Goal: Transaction & Acquisition: Purchase product/service

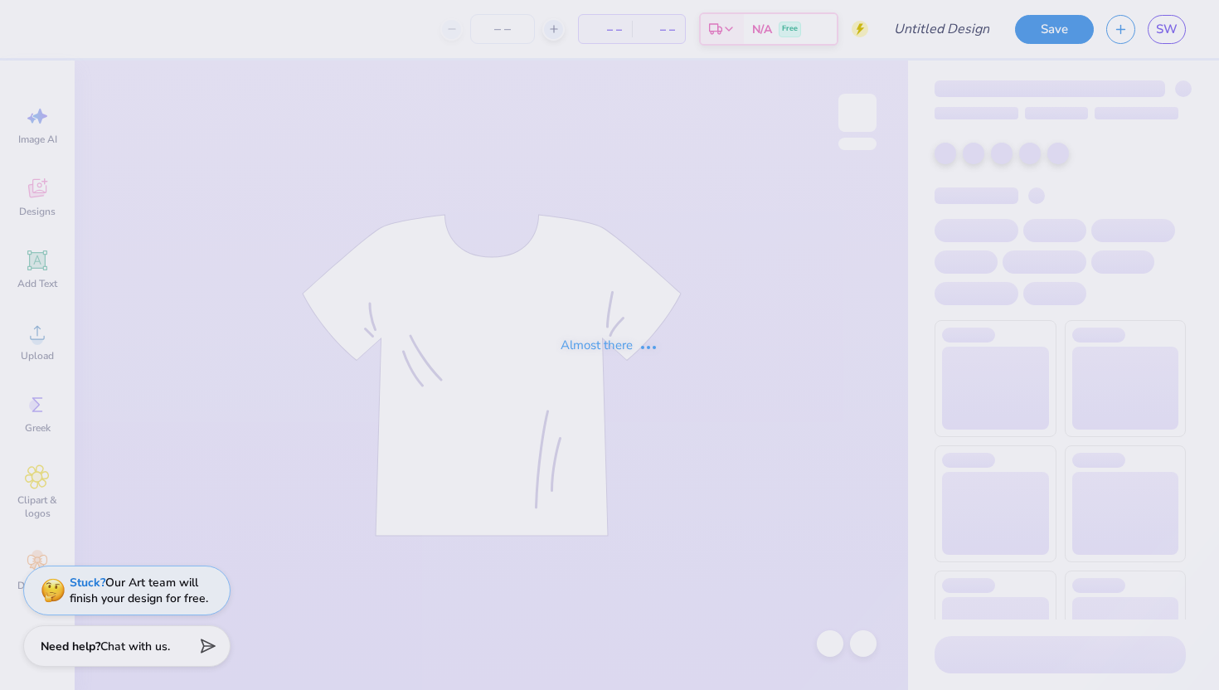
type input "fall fest shirt"
type input "2"
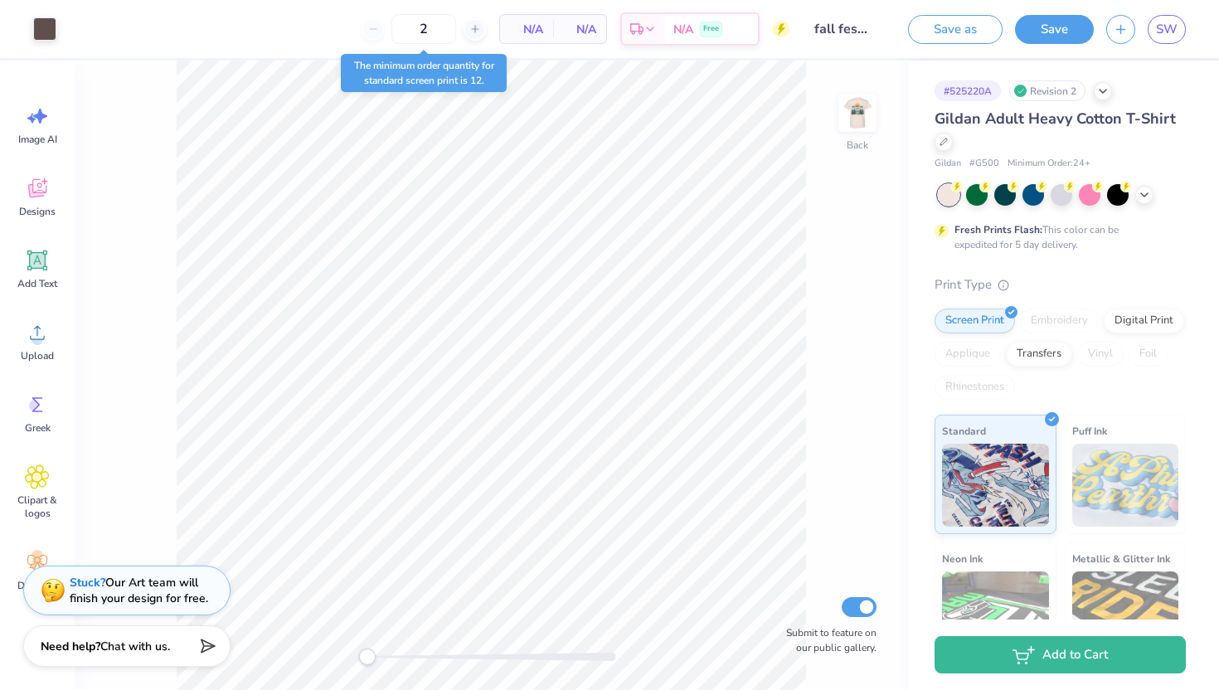
click at [572, 31] on span "N/A" at bounding box center [579, 29] width 33 height 17
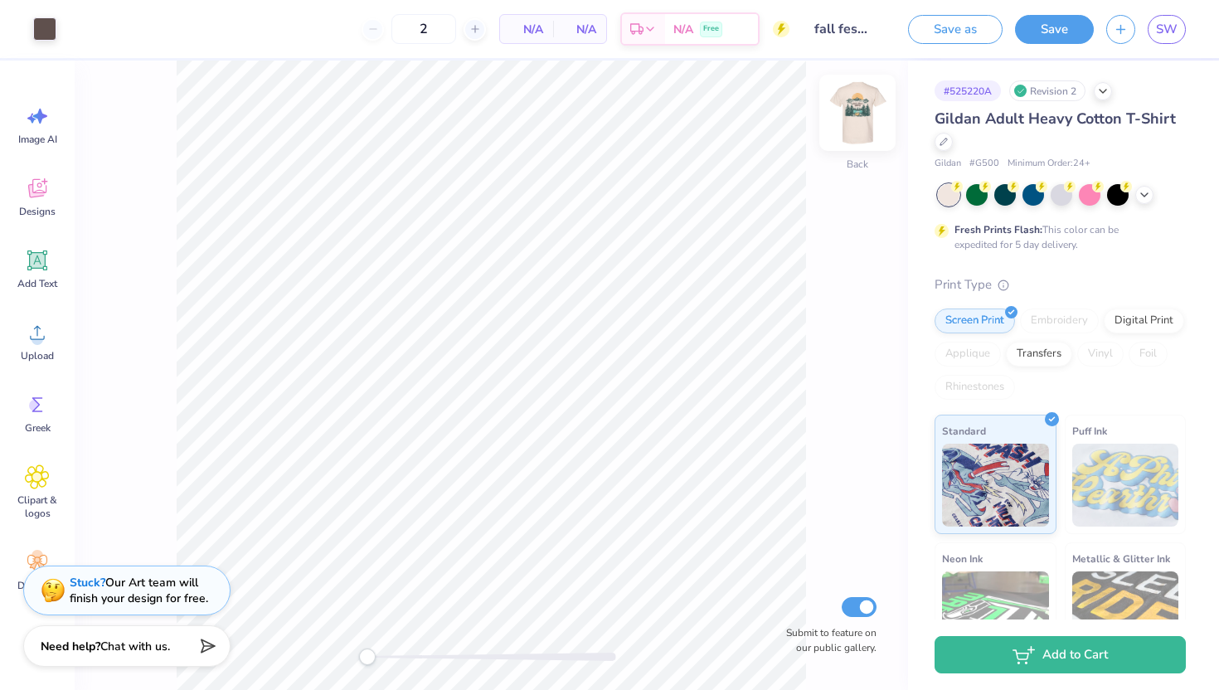
click at [864, 113] on img at bounding box center [858, 113] width 66 height 66
click at [855, 109] on img at bounding box center [858, 113] width 66 height 66
click at [1159, 25] on span "SW" at bounding box center [1167, 29] width 22 height 19
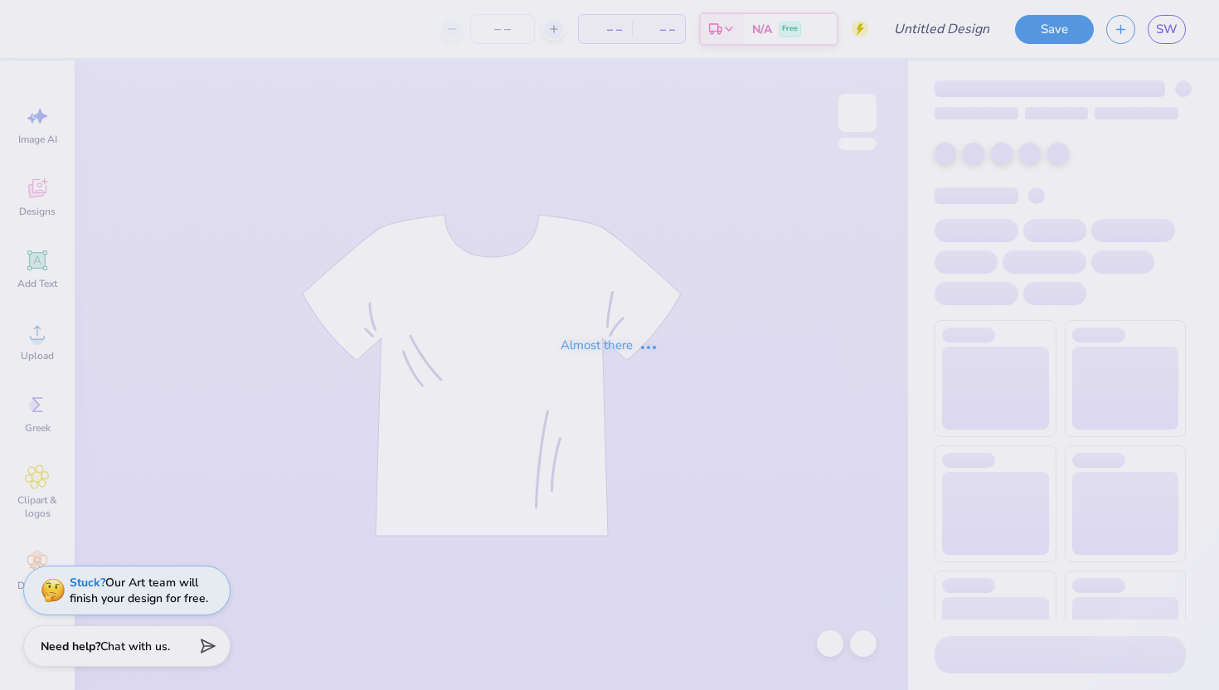
type input "fall fest"
type input "12"
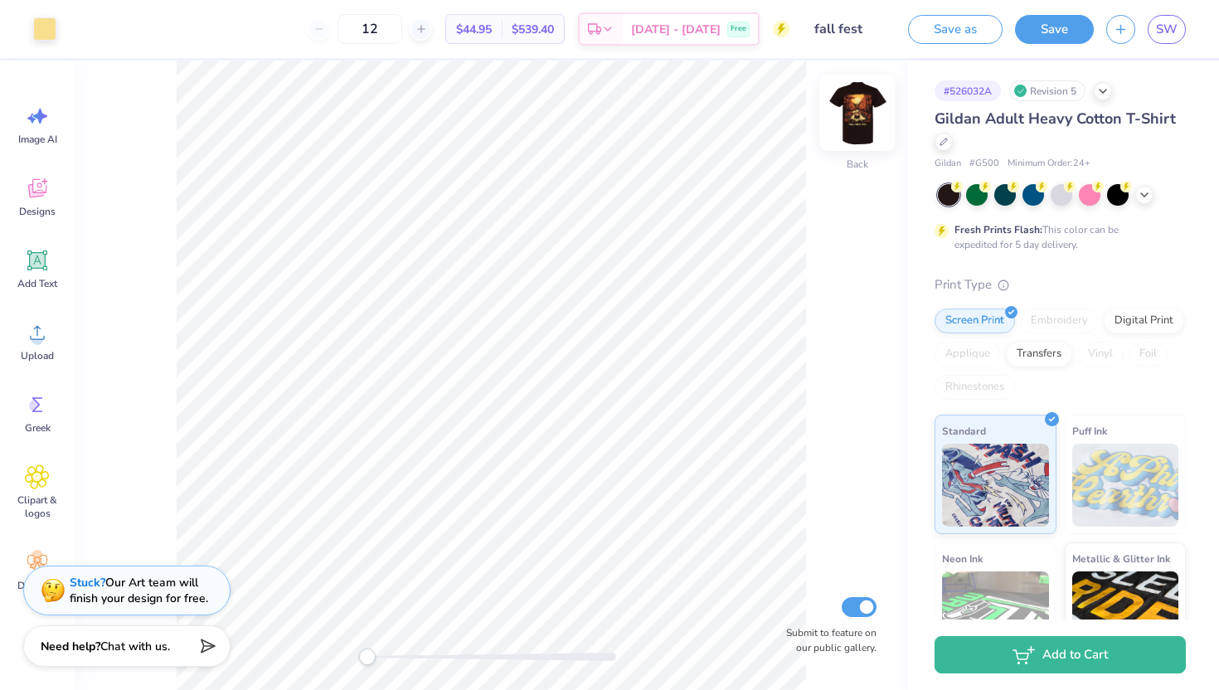
click at [855, 97] on img at bounding box center [858, 113] width 66 height 66
click at [855, 97] on img at bounding box center [857, 112] width 33 height 33
